Goal: Task Accomplishment & Management: Manage account settings

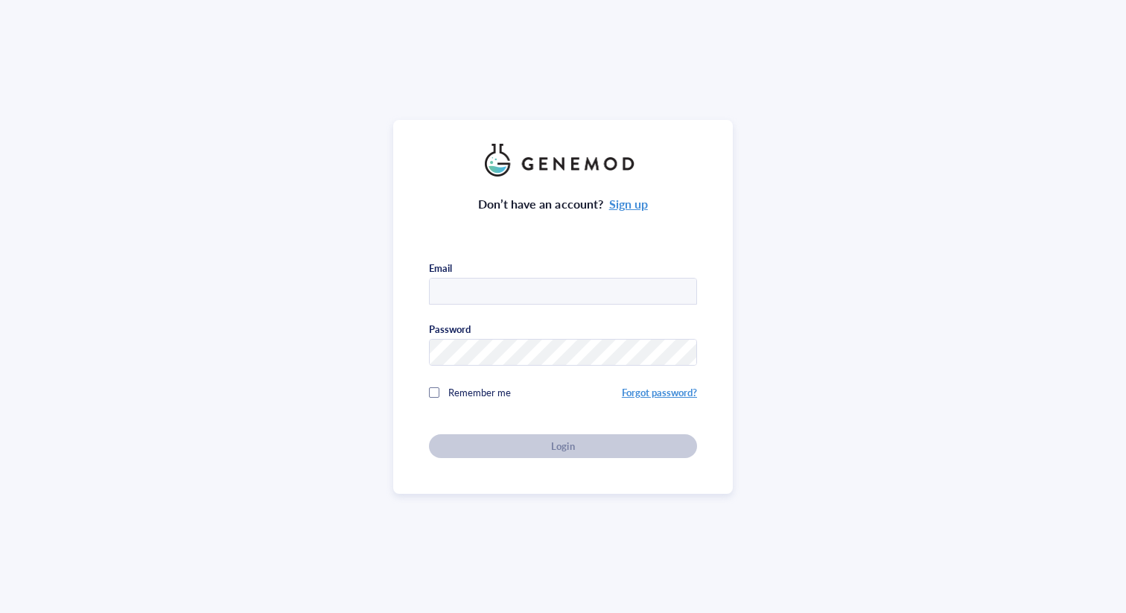
type input "s.ball23@imperial.ac.uk"
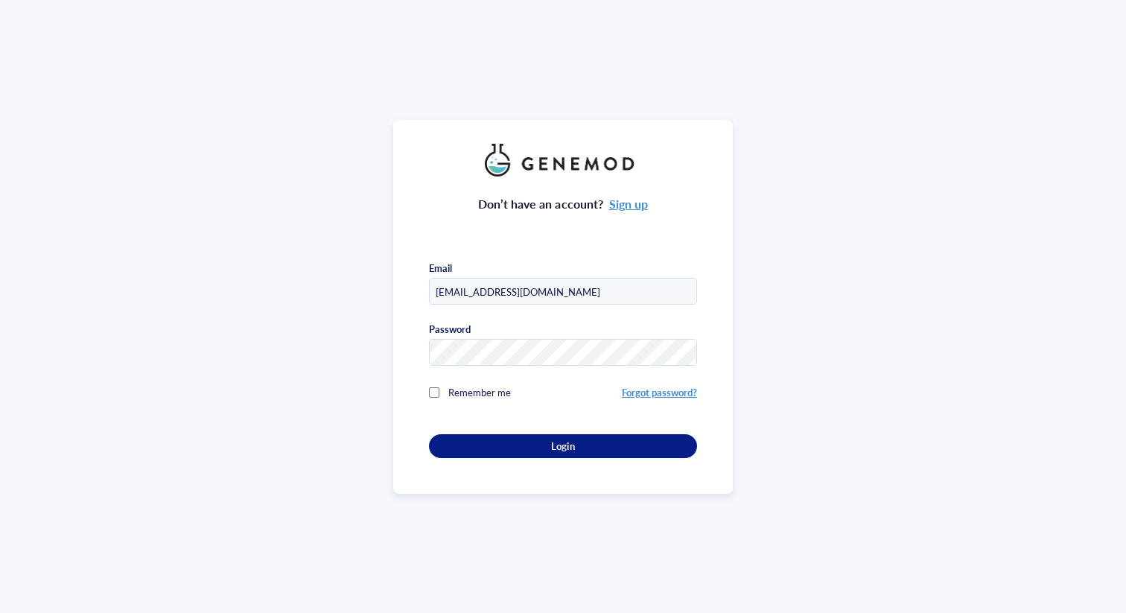
click at [467, 443] on div "Don’t have an account? Sign up Email s.ball23@imperial.ac.uk Password Remember …" at bounding box center [563, 317] width 268 height 282
click at [467, 443] on div "Login" at bounding box center [563, 445] width 220 height 13
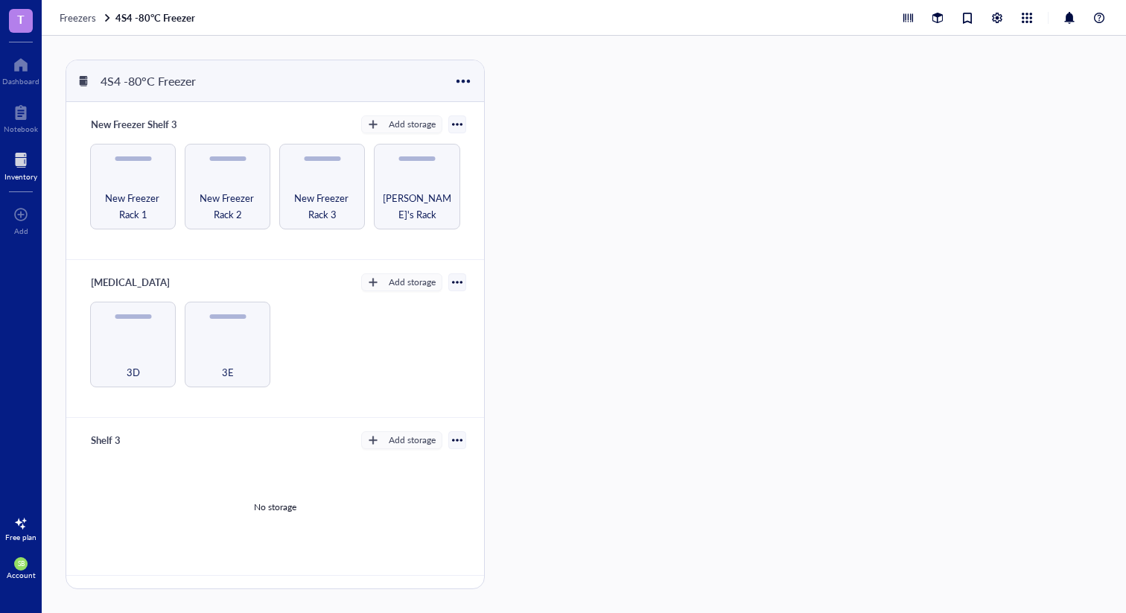
click at [23, 168] on div at bounding box center [20, 160] width 33 height 24
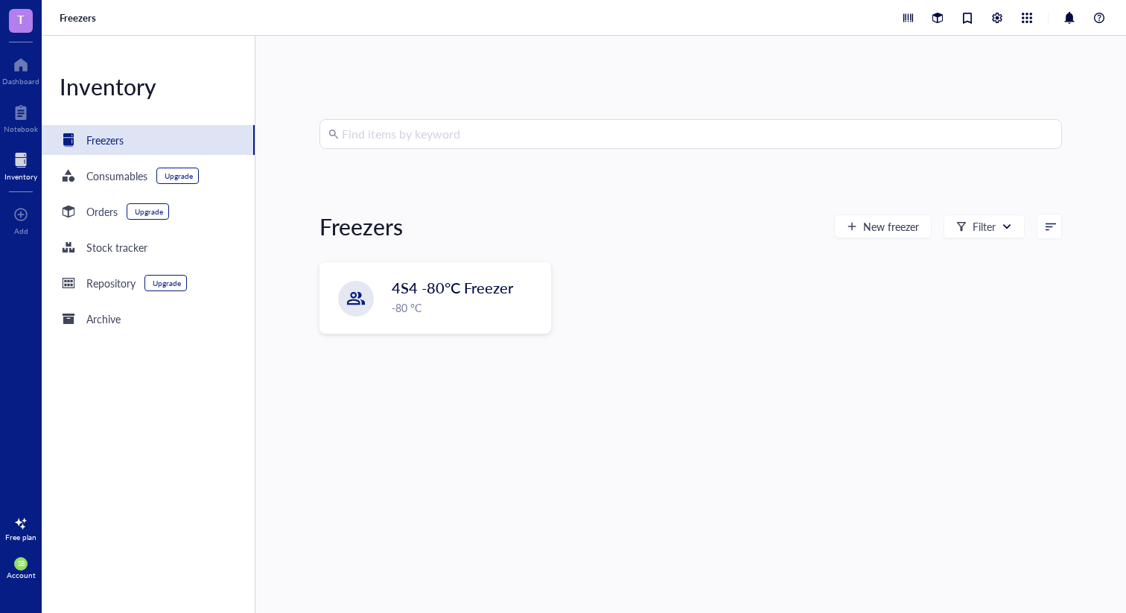
click at [371, 130] on input "search" at bounding box center [697, 134] width 711 height 28
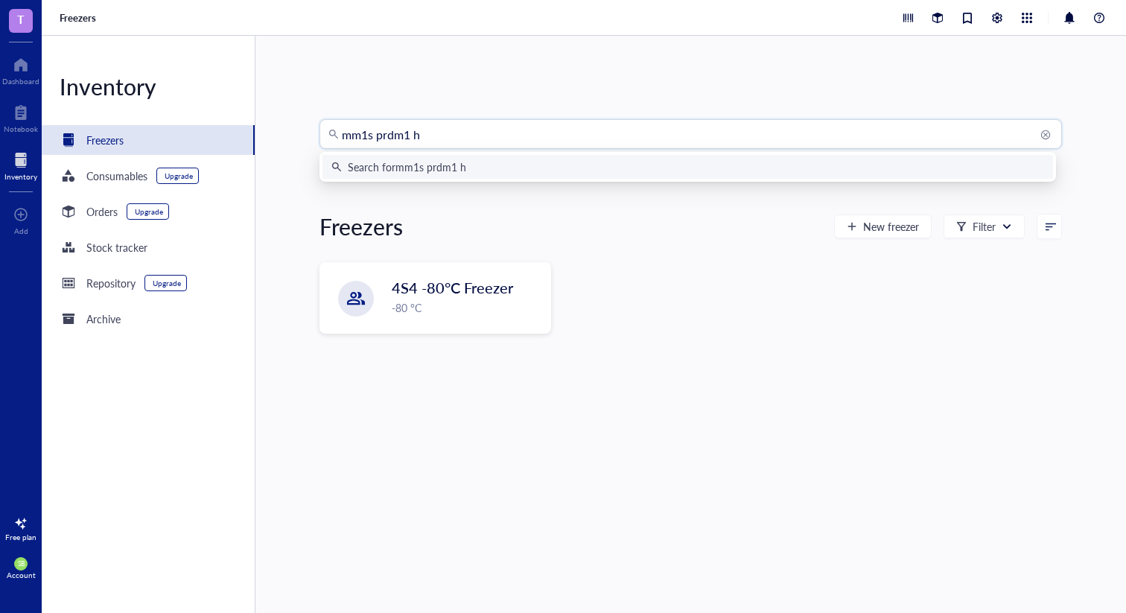
type input "mm1s prdm1 h4"
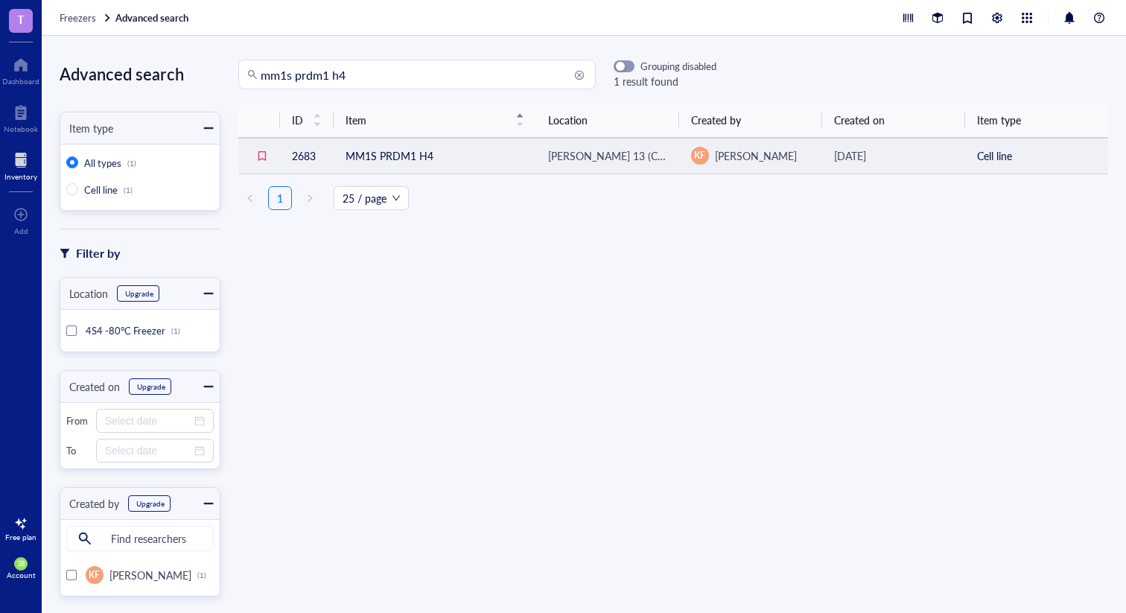
click at [417, 156] on td "MM1S PRDM1 H4" at bounding box center [435, 156] width 203 height 36
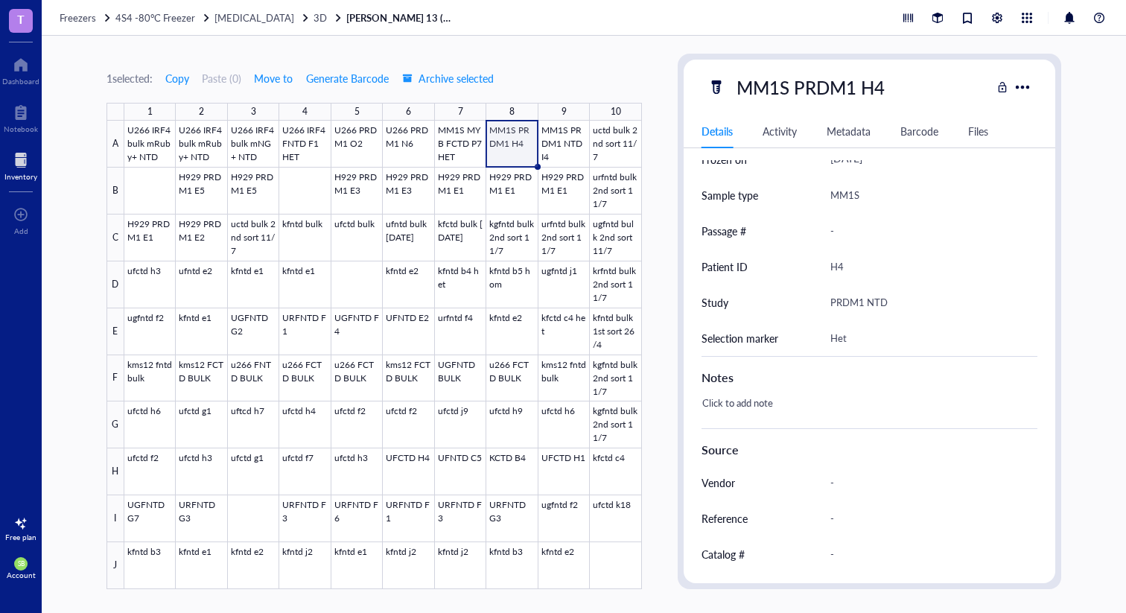
scroll to position [378, 0]
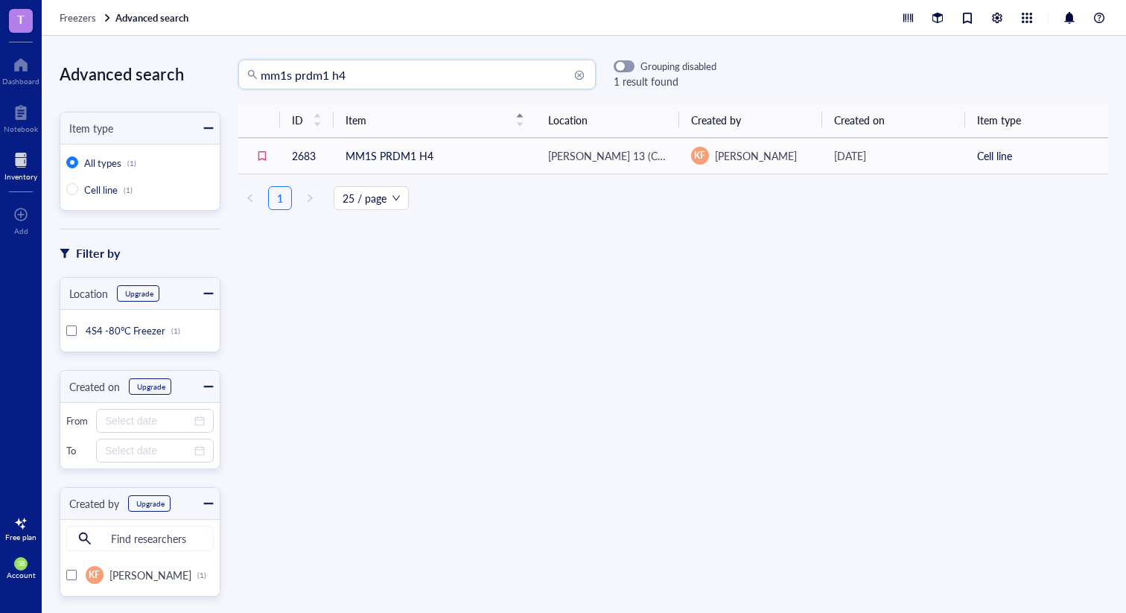
click at [352, 81] on input "mm1s prdm1 h4" at bounding box center [424, 74] width 326 height 28
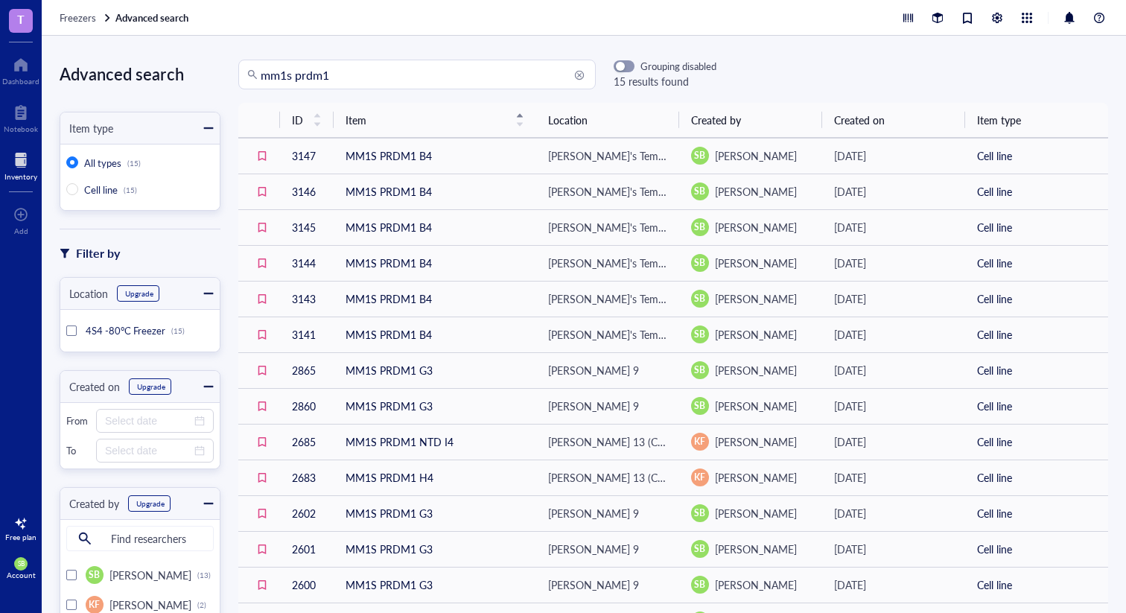
click at [360, 74] on input "mm1s prdm1" at bounding box center [424, 74] width 326 height 28
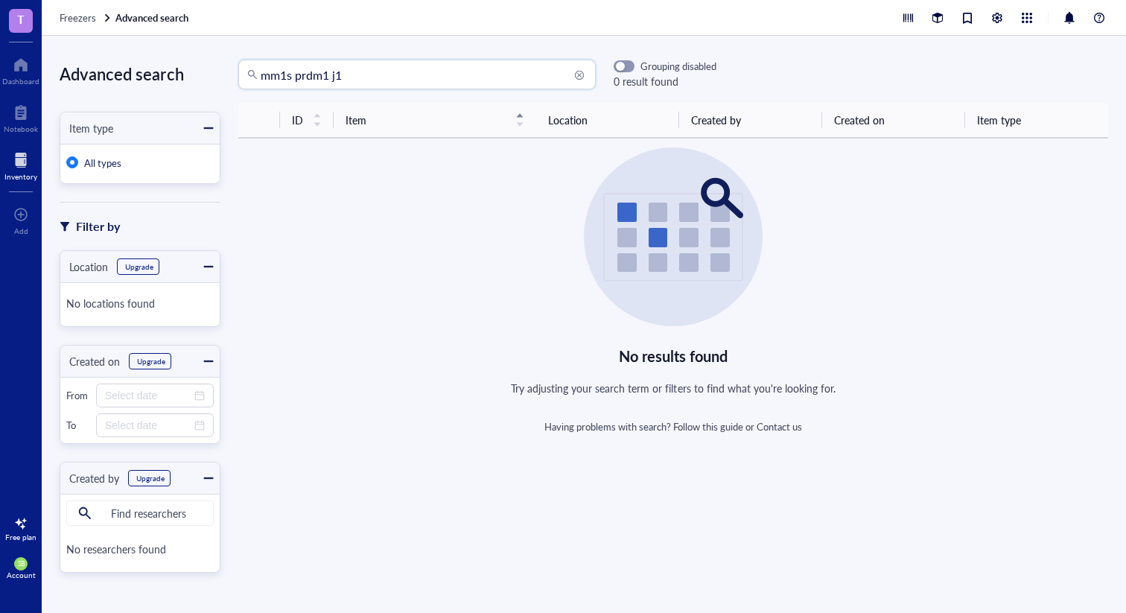
click at [285, 77] on input "mm1s prdm1 j1" at bounding box center [424, 74] width 326 height 28
click at [363, 77] on input "mm1.s prdm1 j1" at bounding box center [424, 74] width 326 height 28
drag, startPoint x: 288, startPoint y: 75, endPoint x: 469, endPoint y: 77, distance: 181.0
click at [469, 77] on input "mm1.s prdm1 j1" at bounding box center [424, 74] width 326 height 28
type input "mm1s prdm1 g3"
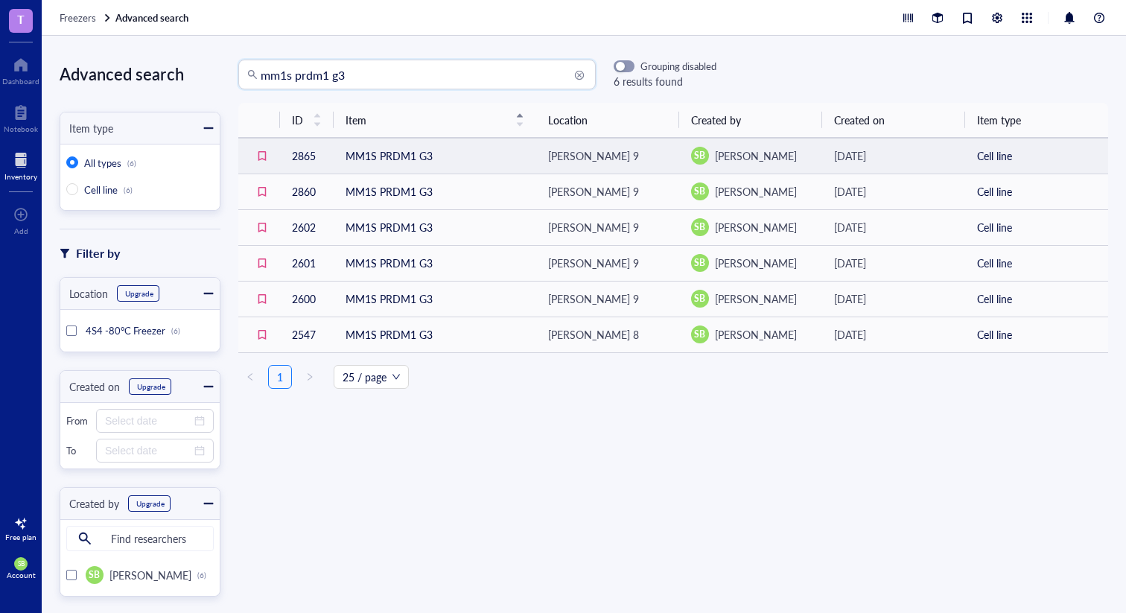
click at [433, 147] on td "MM1S PRDM1 G3" at bounding box center [435, 156] width 203 height 36
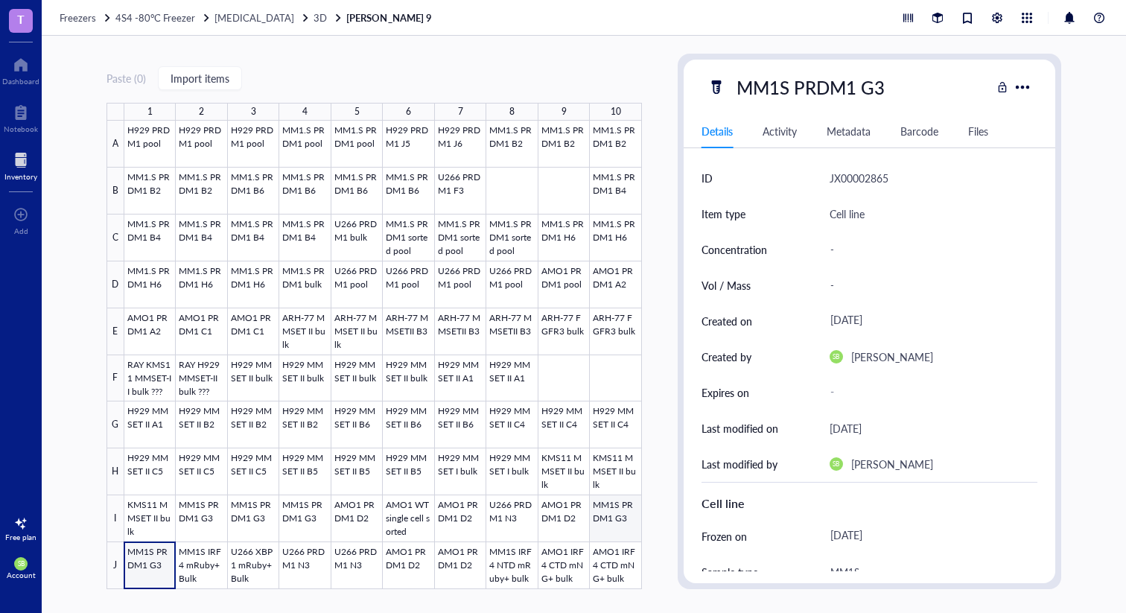
click at [610, 512] on div at bounding box center [383, 355] width 518 height 468
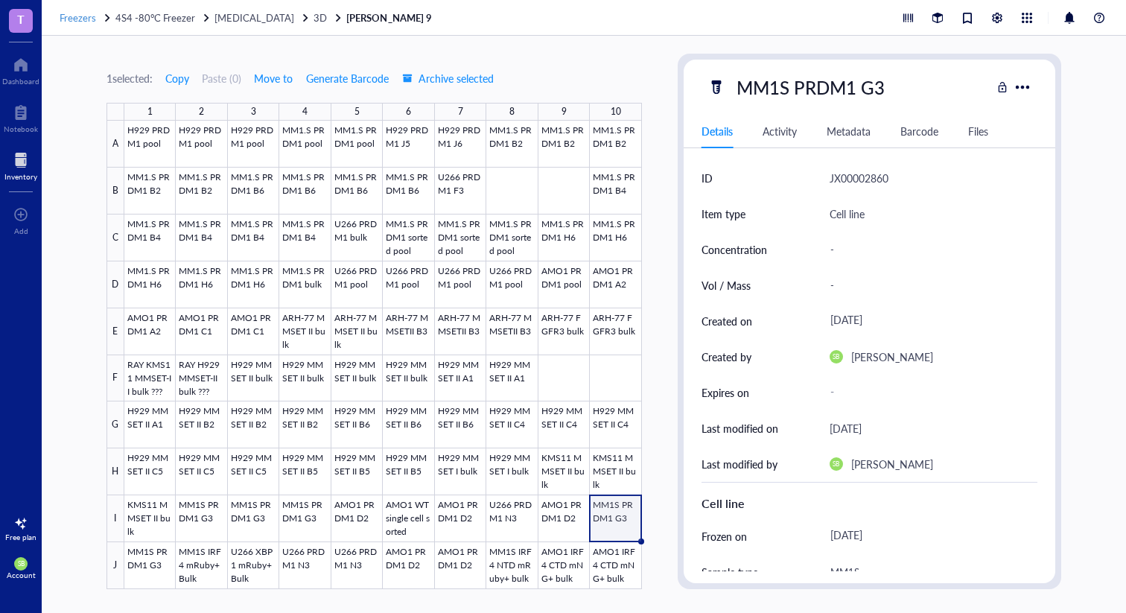
click at [85, 15] on span "Freezers" at bounding box center [78, 17] width 36 height 14
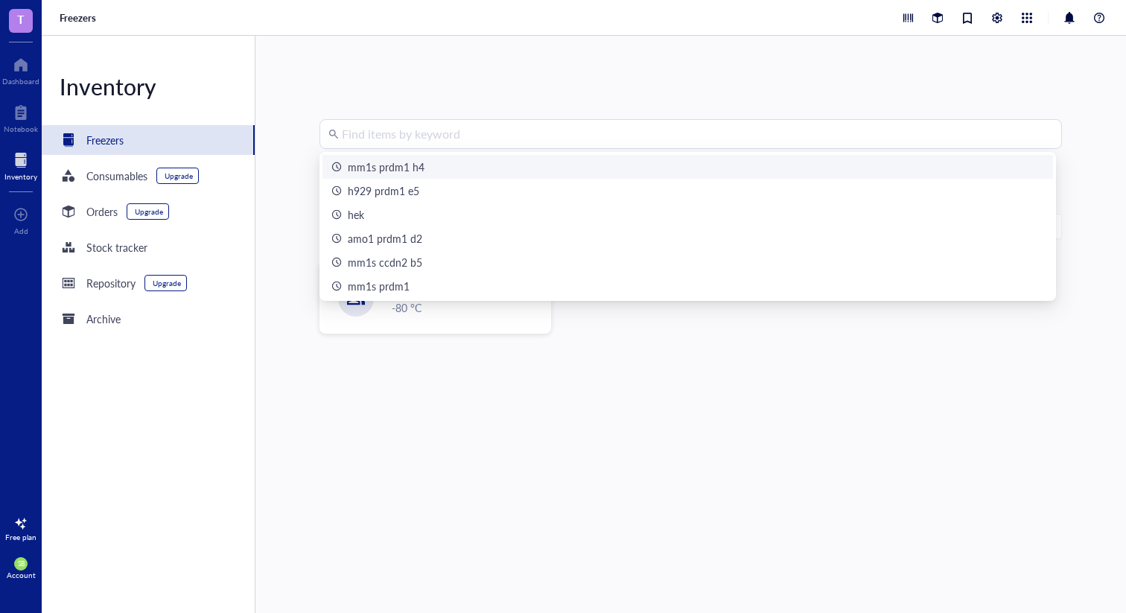
click at [421, 147] on input "search" at bounding box center [697, 134] width 711 height 28
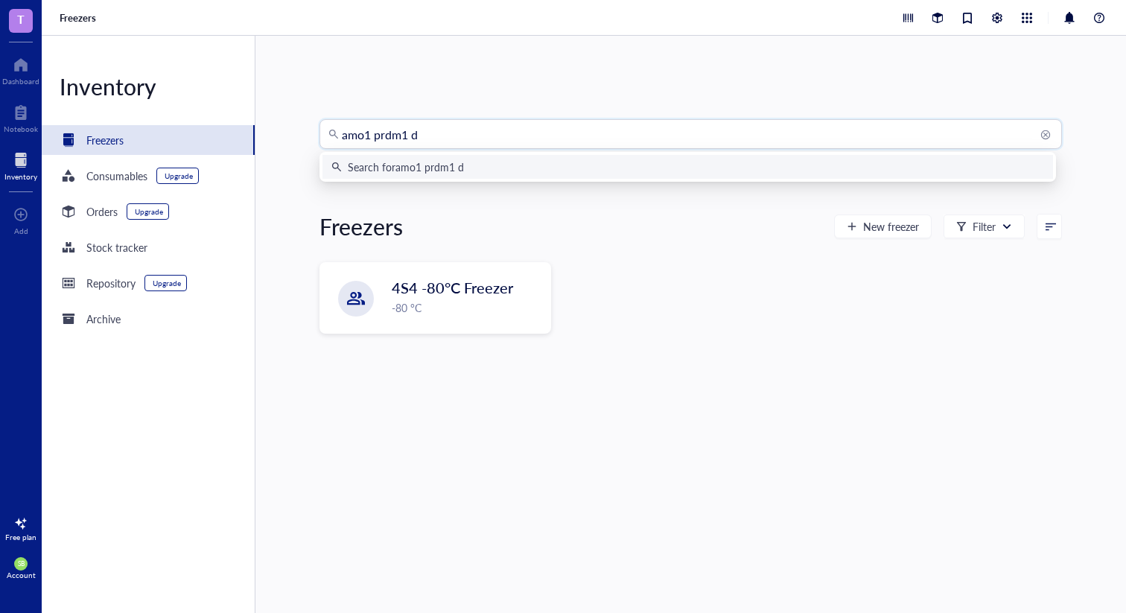
type input "amo1 prdm1 d2"
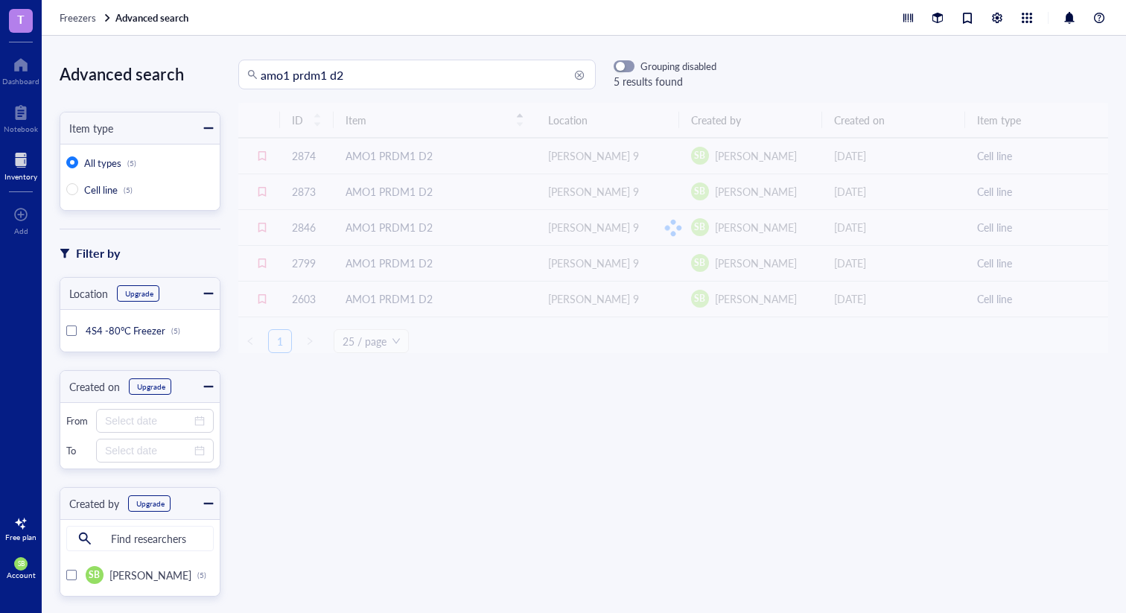
click at [418, 163] on div at bounding box center [673, 228] width 870 height 250
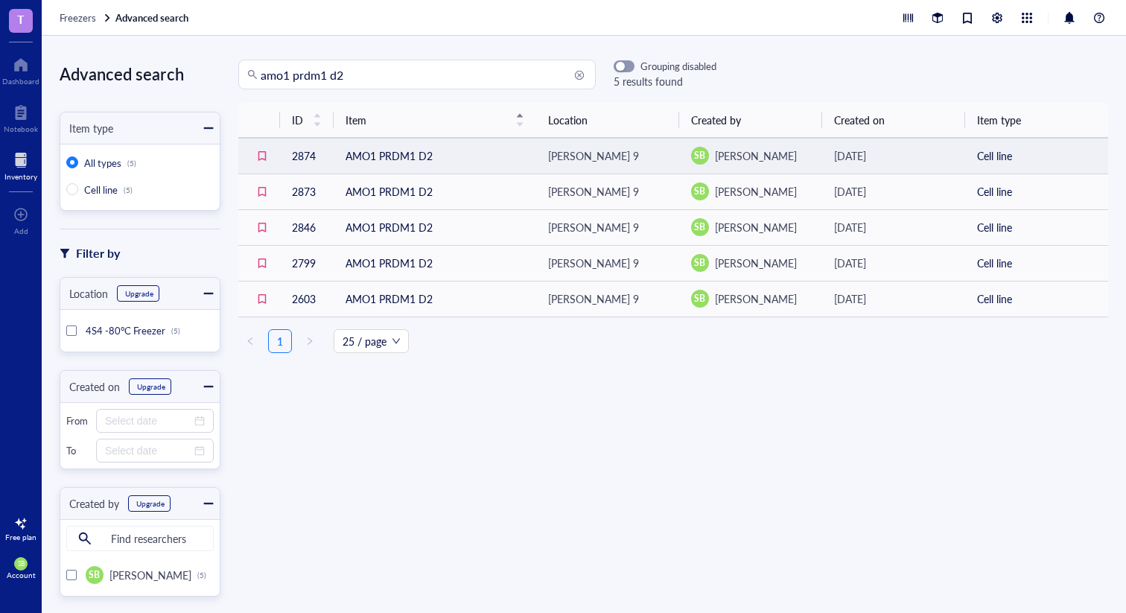
click at [398, 163] on td "AMO1 PRDM1 D2" at bounding box center [435, 156] width 203 height 36
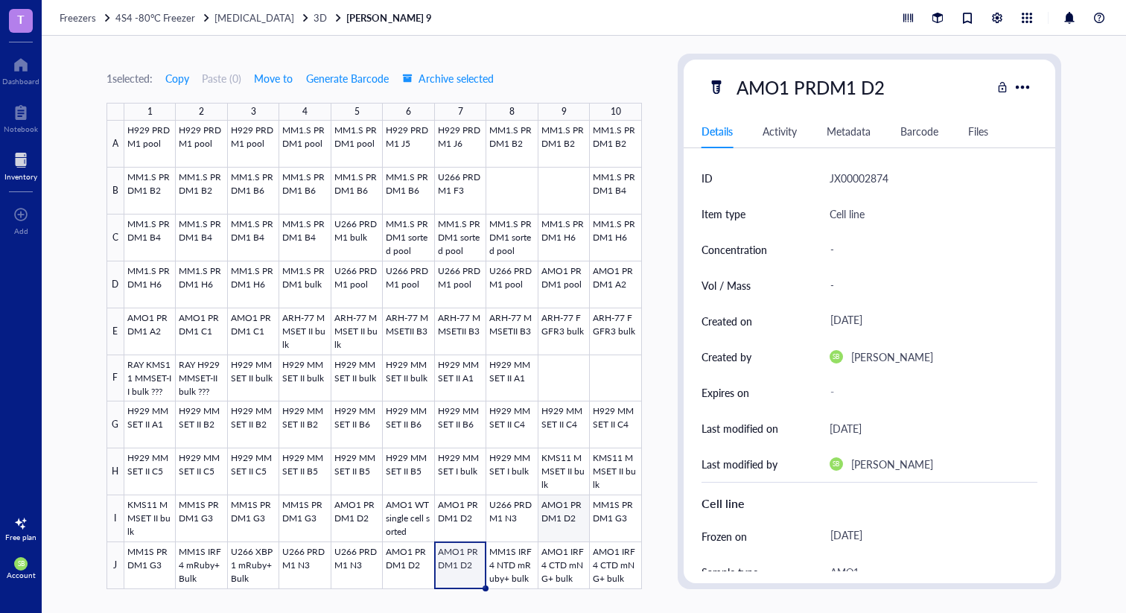
click at [556, 524] on div at bounding box center [383, 355] width 518 height 468
click at [509, 516] on div at bounding box center [383, 355] width 518 height 468
click at [604, 506] on div at bounding box center [383, 355] width 518 height 468
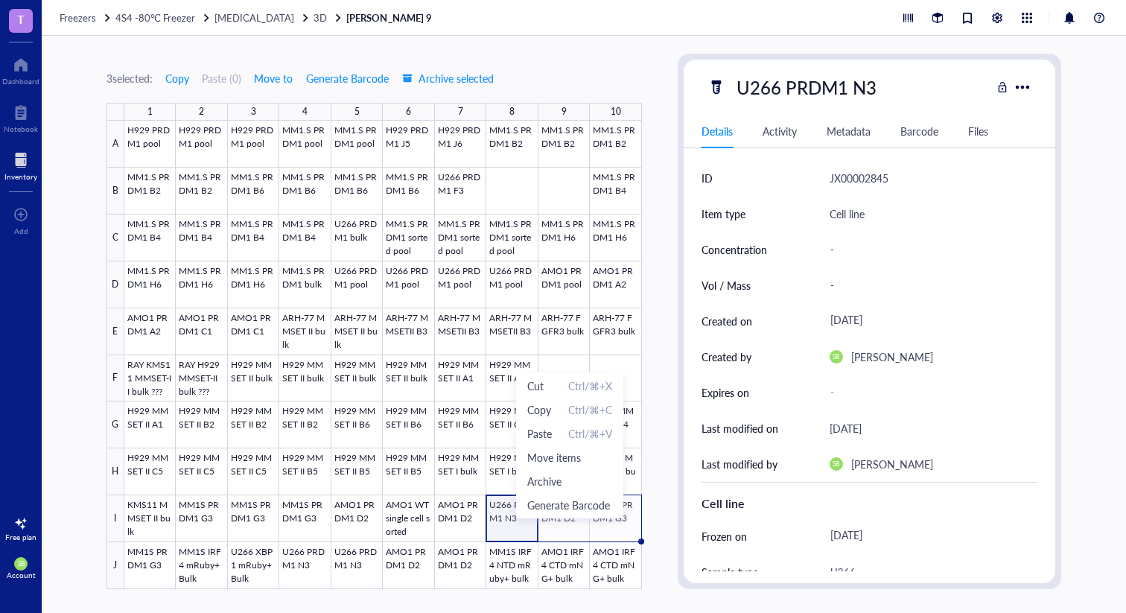
click at [501, 497] on div at bounding box center [383, 355] width 518 height 468
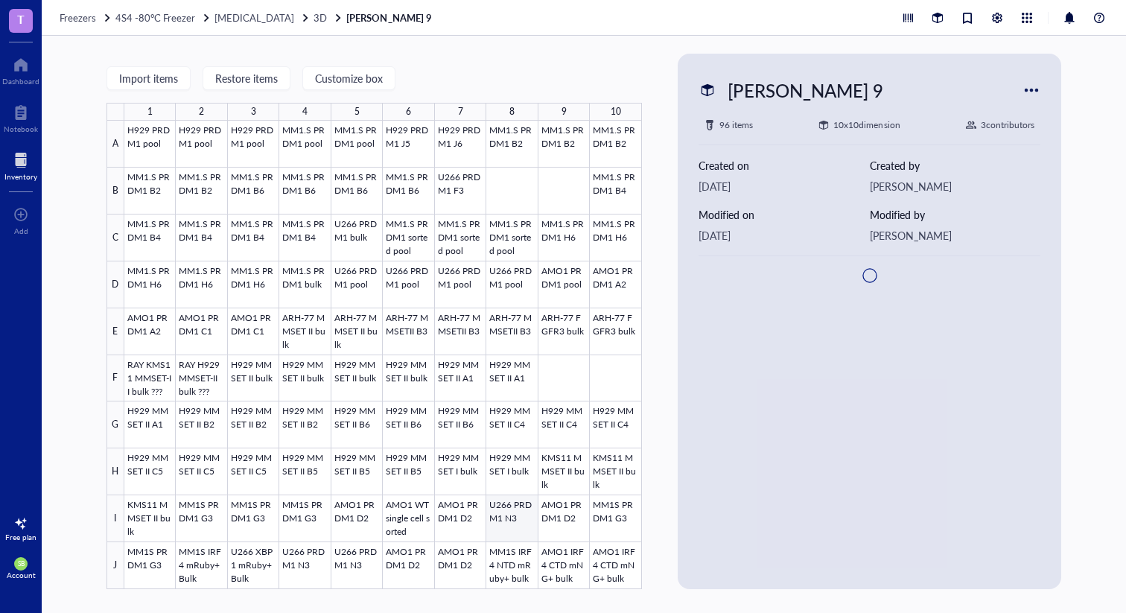
click at [503, 509] on div at bounding box center [383, 355] width 518 height 468
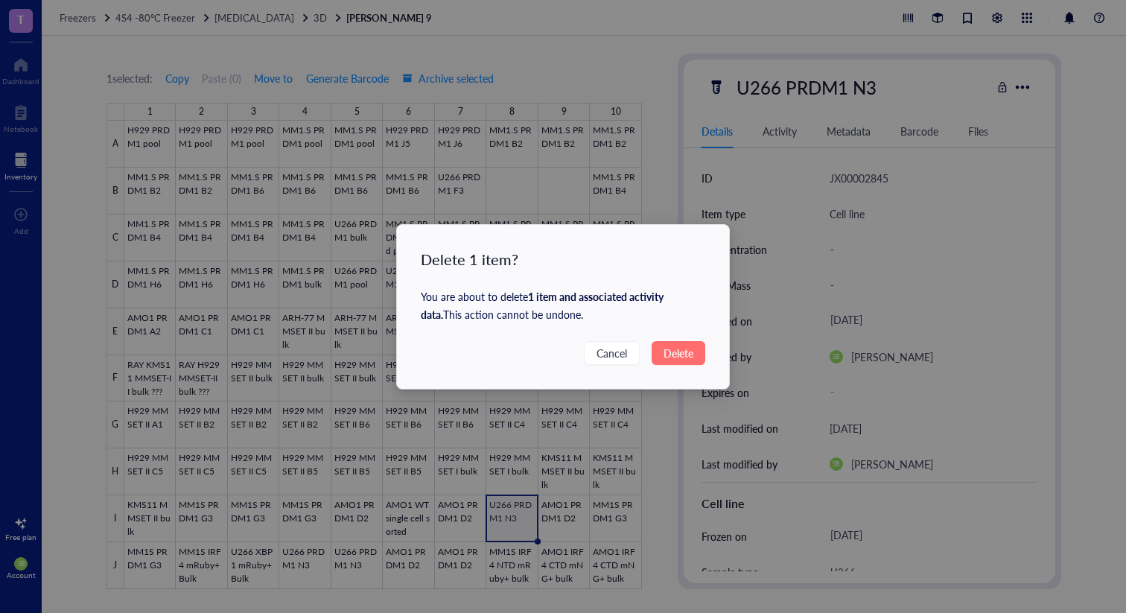
click at [685, 343] on button "Delete" at bounding box center [679, 353] width 54 height 24
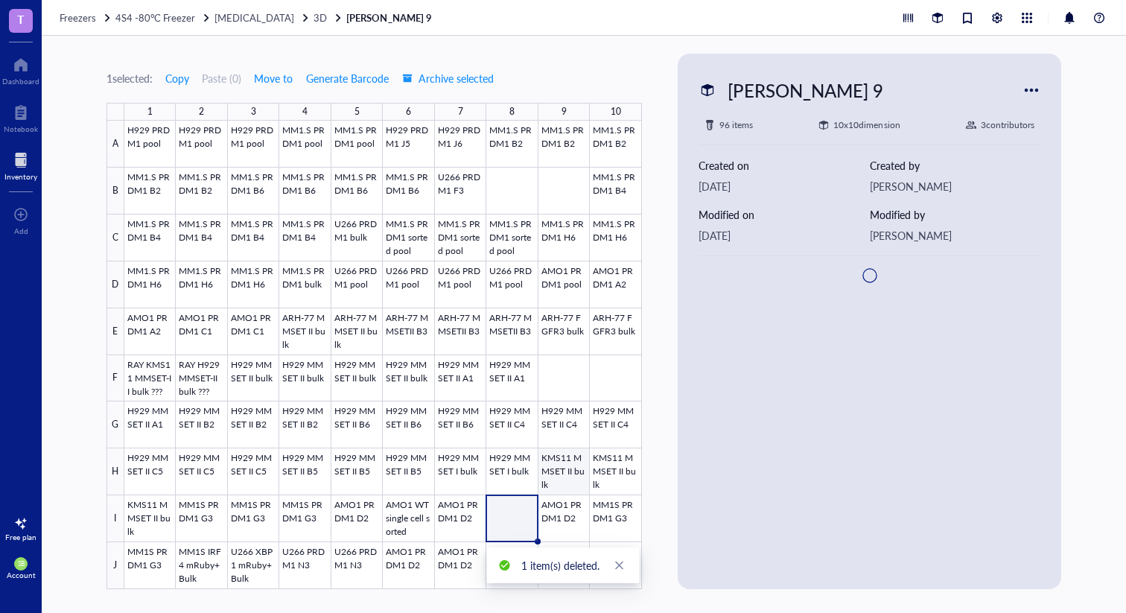
click at [568, 508] on div at bounding box center [383, 355] width 518 height 468
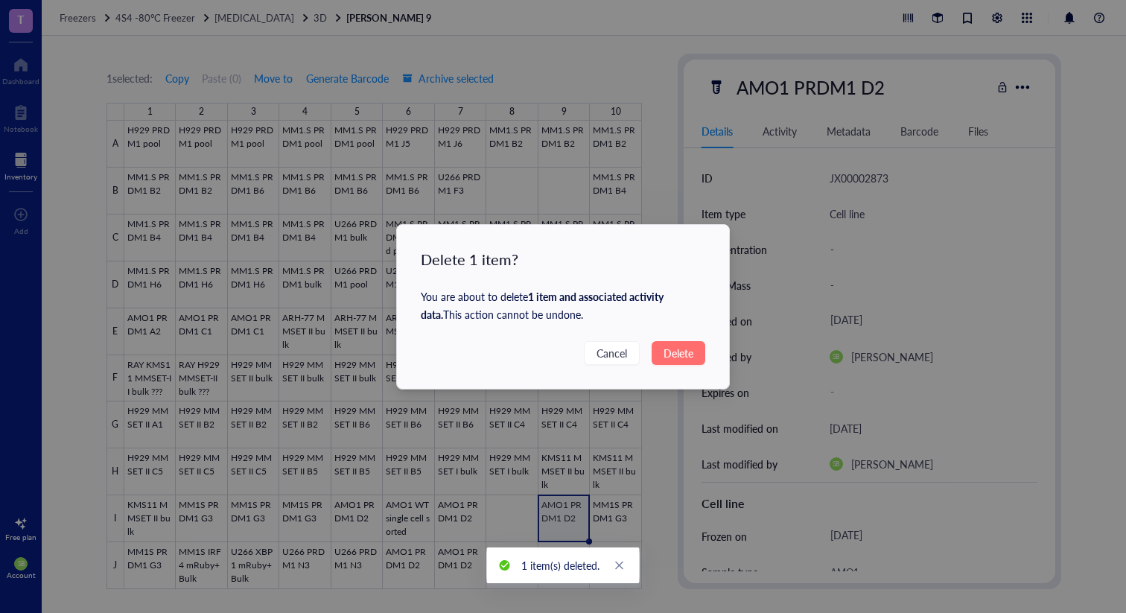
click at [675, 348] on span "Delete" at bounding box center [679, 353] width 30 height 16
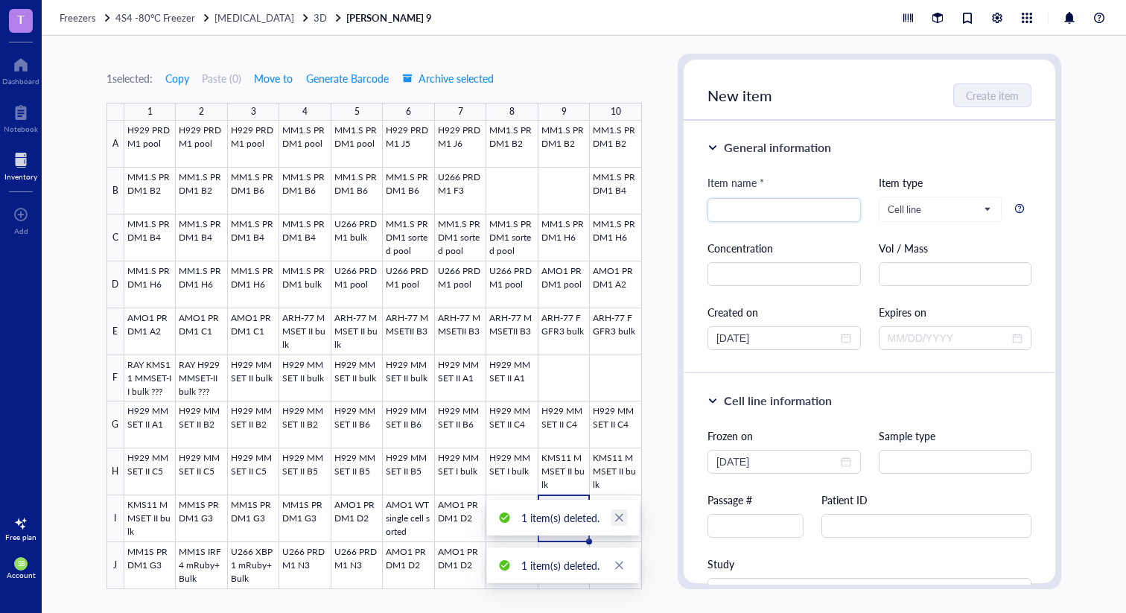
click at [617, 510] on link "Close" at bounding box center [619, 517] width 16 height 16
click at [617, 514] on div at bounding box center [383, 355] width 518 height 468
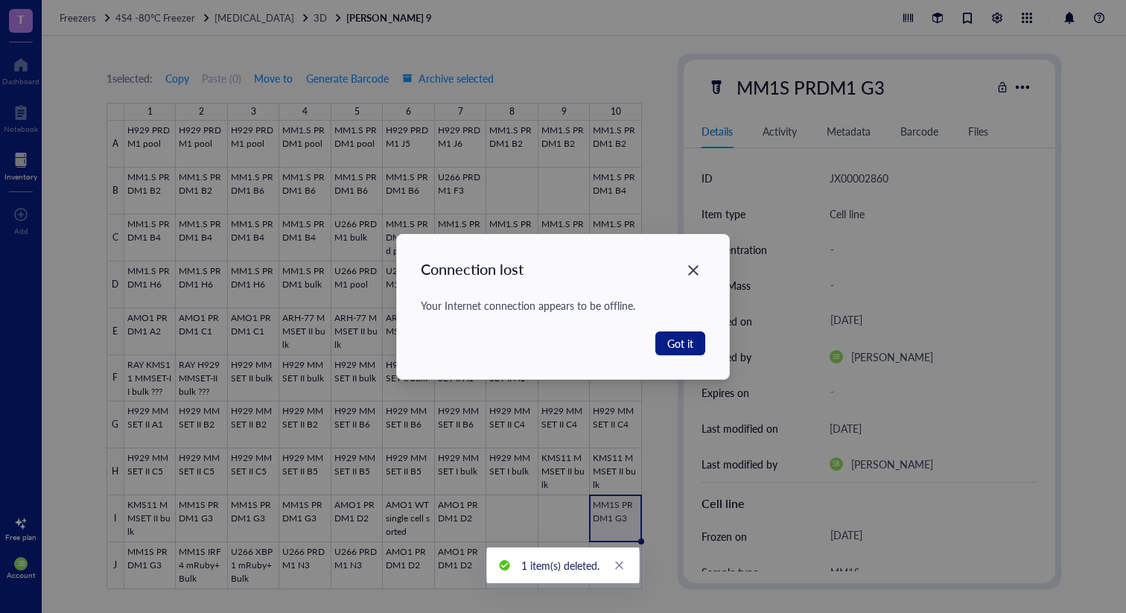
click at [669, 352] on button "Got it" at bounding box center [680, 343] width 50 height 24
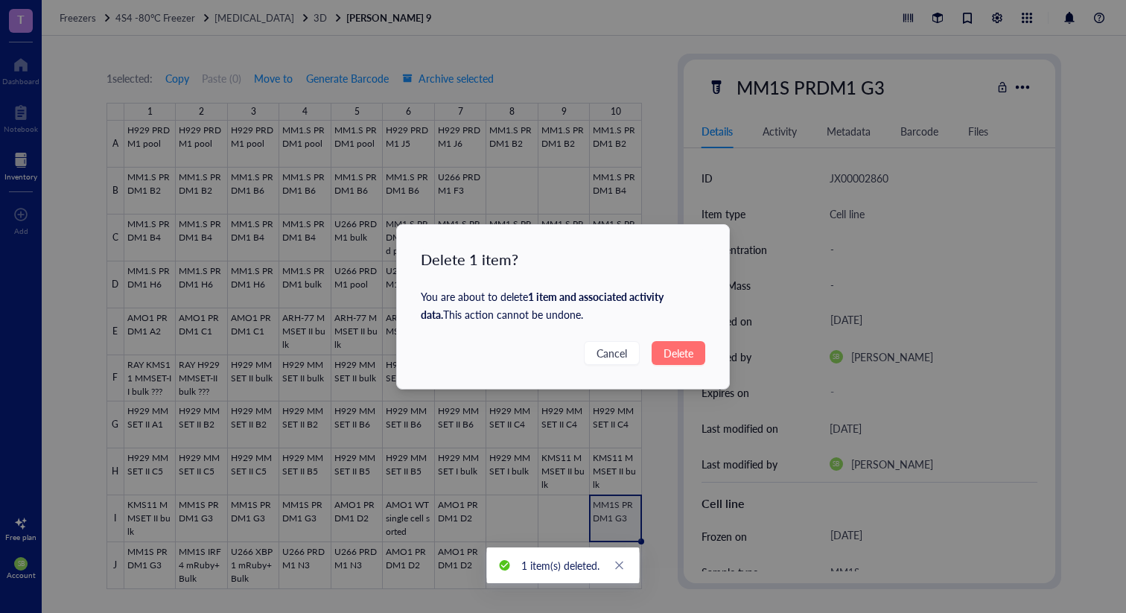
click at [670, 347] on span "Delete" at bounding box center [679, 353] width 30 height 16
click at [671, 353] on span "Delete" at bounding box center [679, 353] width 30 height 16
click at [669, 355] on span "Delete" at bounding box center [679, 353] width 30 height 16
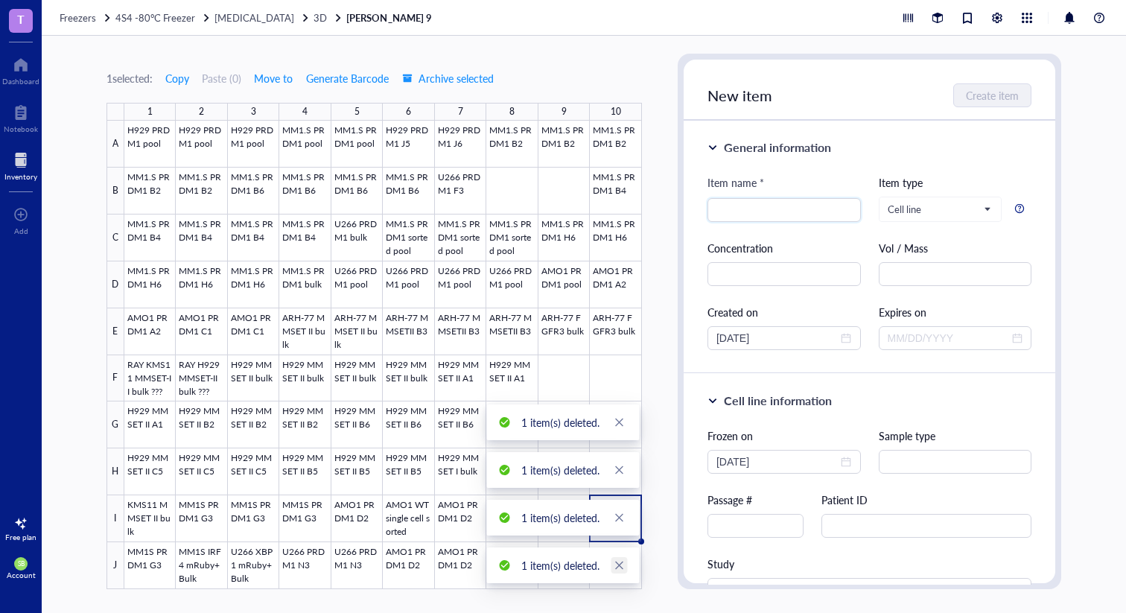
click at [620, 567] on icon "close" at bounding box center [619, 565] width 10 height 10
click at [622, 562] on icon "close" at bounding box center [619, 566] width 8 height 8
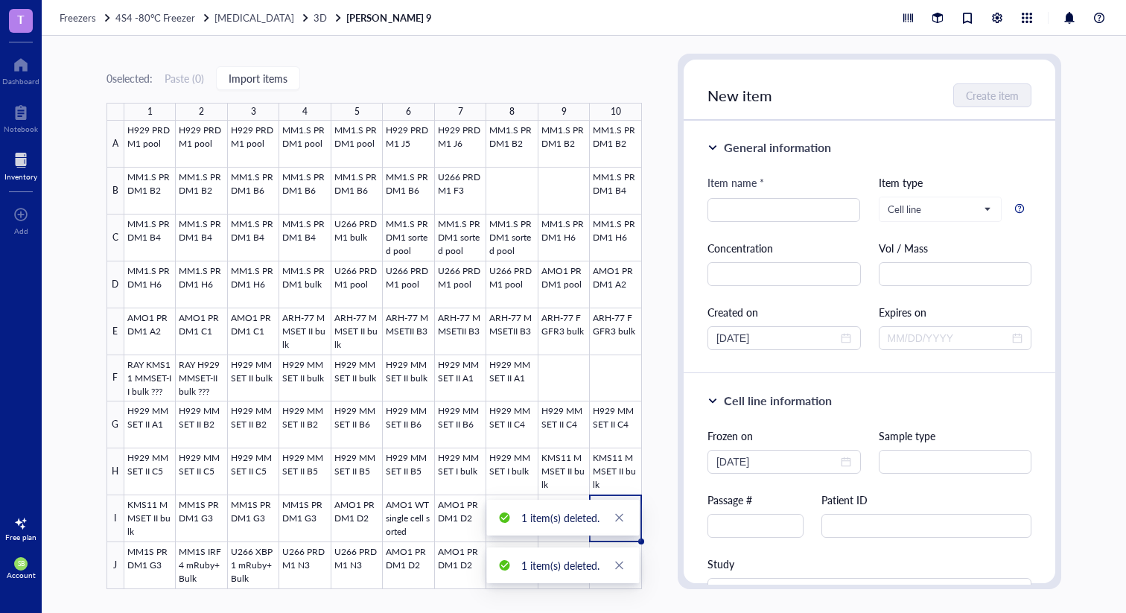
click at [622, 555] on div "1 item(s) deleted." at bounding box center [563, 565] width 153 height 36
click at [622, 564] on icon "close" at bounding box center [619, 565] width 10 height 10
click at [621, 572] on link "Close" at bounding box center [619, 565] width 16 height 16
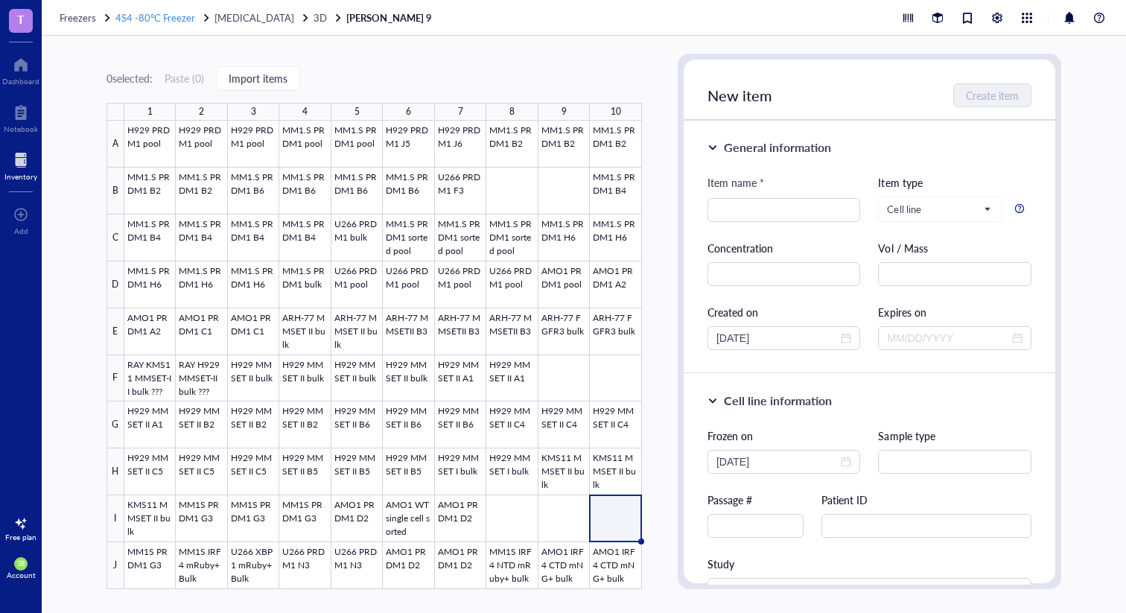
click at [141, 17] on span "4S4 -80°C Freezer" at bounding box center [155, 17] width 80 height 14
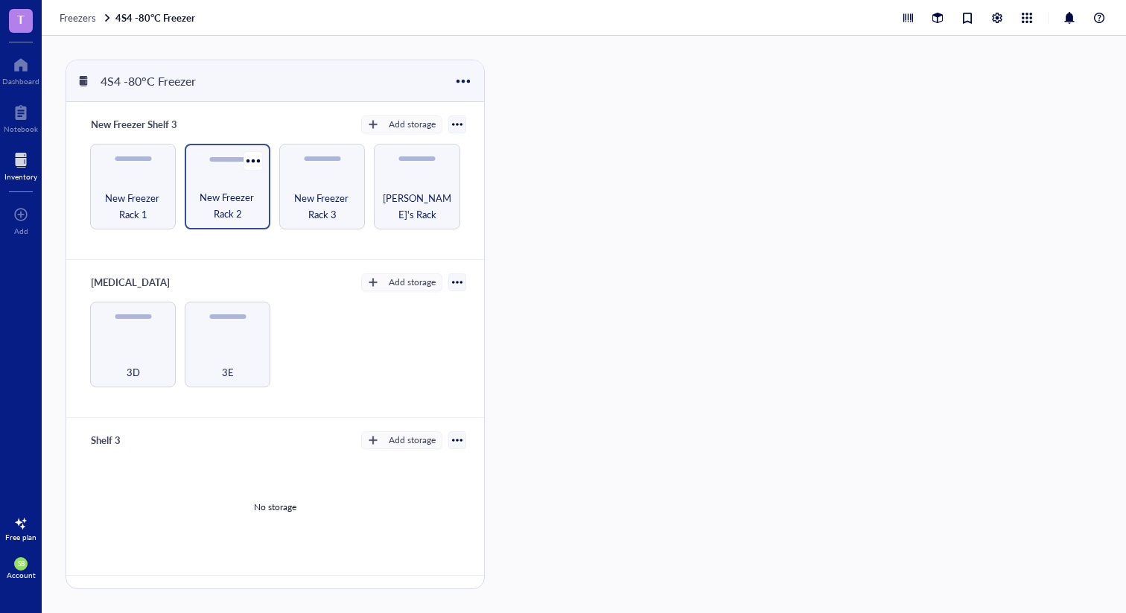
click at [230, 206] on span "New Freezer Rack 2" at bounding box center [227, 205] width 71 height 33
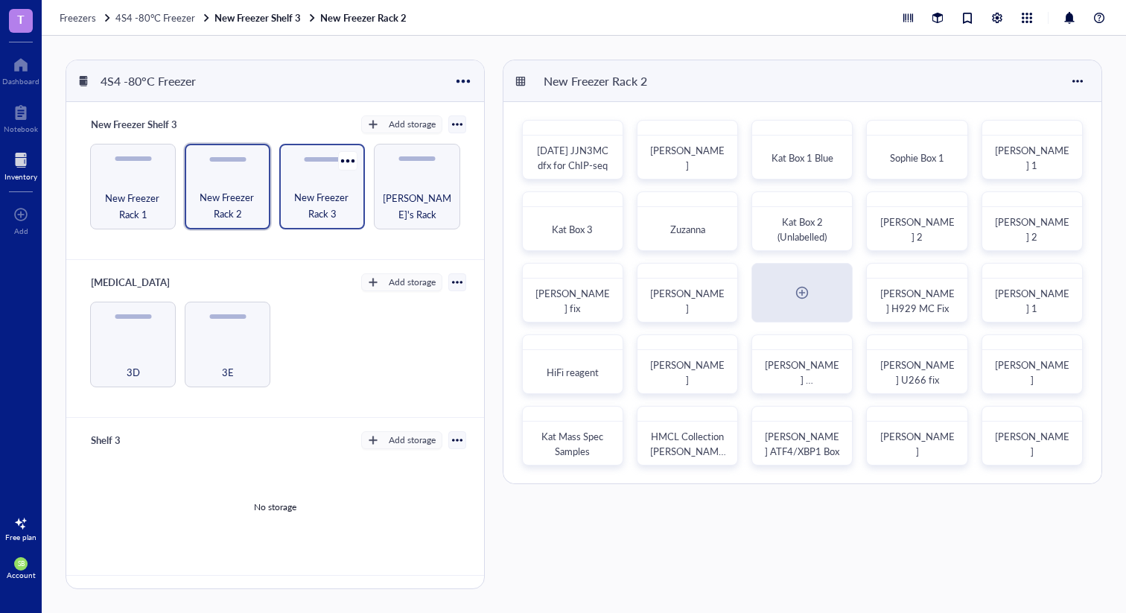
click at [305, 185] on div "New Freezer Rack 3" at bounding box center [322, 187] width 86 height 86
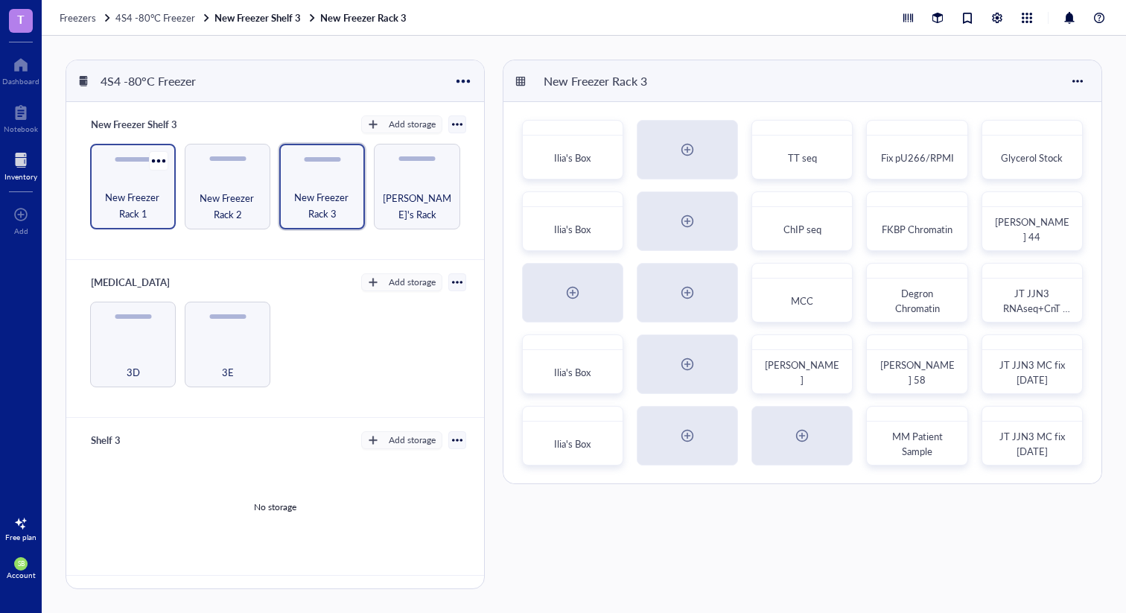
click at [124, 198] on span "New Freezer Rack 1" at bounding box center [133, 205] width 71 height 33
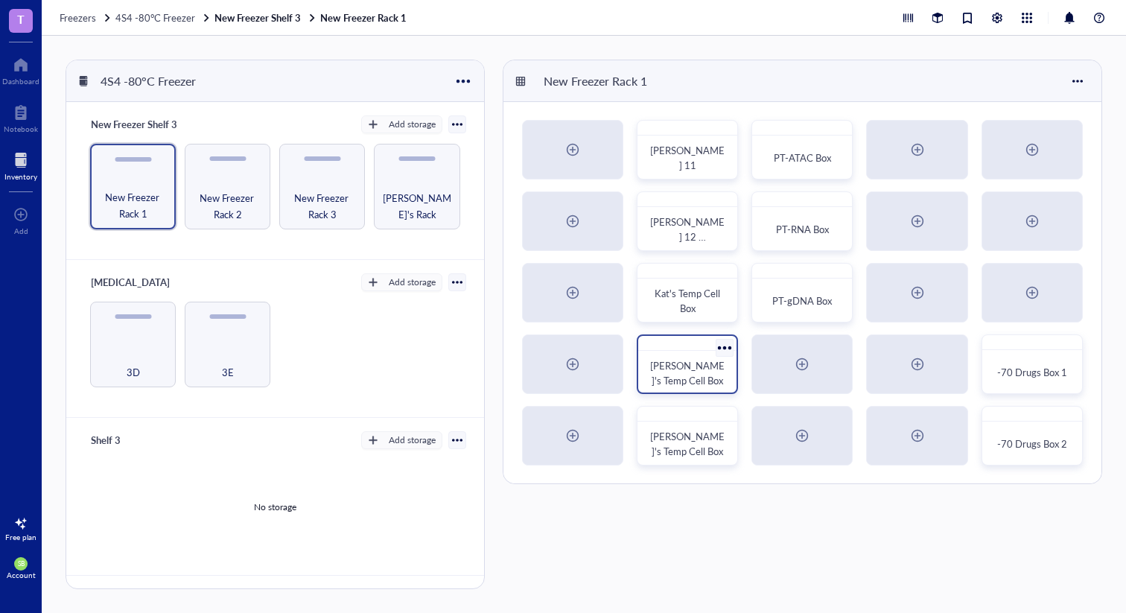
click at [664, 375] on div "[PERSON_NAME]'s Temp Cell Box" at bounding box center [687, 373] width 74 height 30
